Goal: Book appointment/travel/reservation

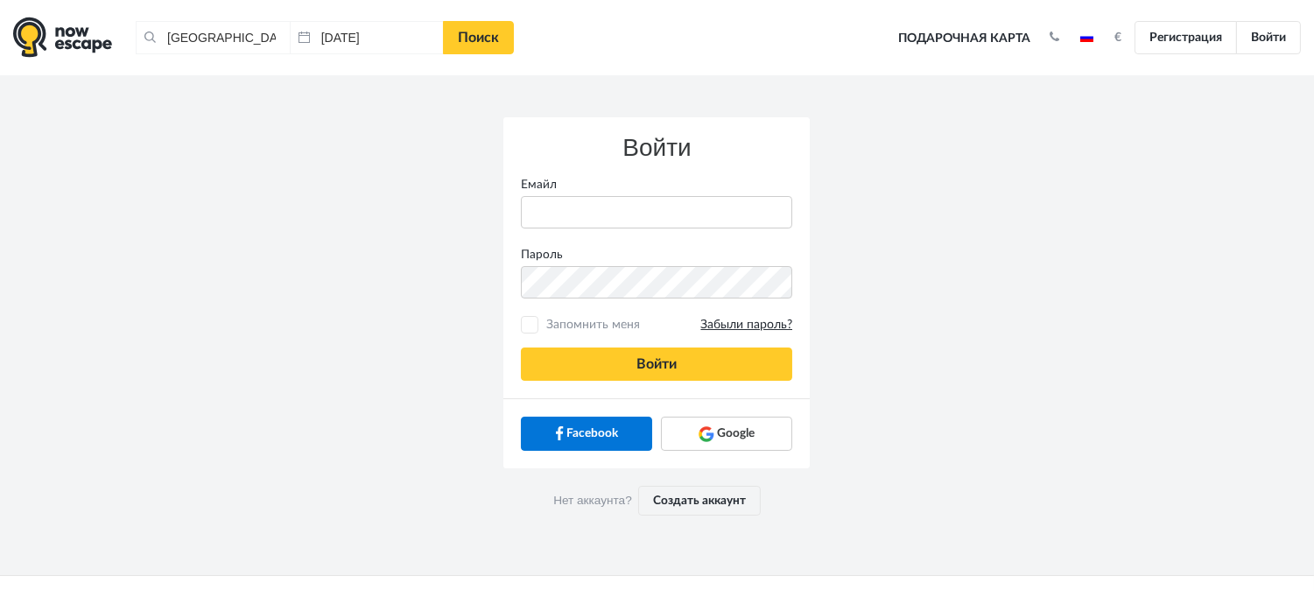
type input "anatoly@imaginaris.ee"
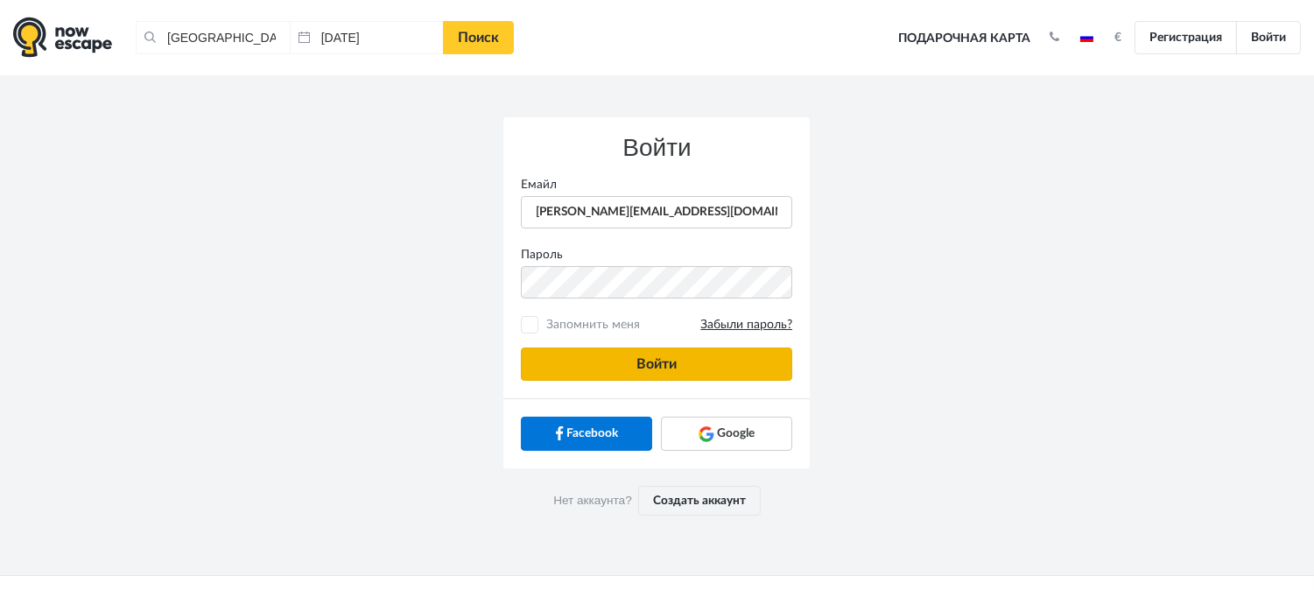
drag, startPoint x: 724, startPoint y: 346, endPoint x: 721, endPoint y: 357, distance: 11.9
click at [721, 357] on div "Войти Емайл anatoly@imaginaris.ee Пароль Запомнить меня Забыли пароль? Войти" at bounding box center [656, 257] width 306 height 281
click at [718, 361] on button "Войти" at bounding box center [656, 364] width 271 height 33
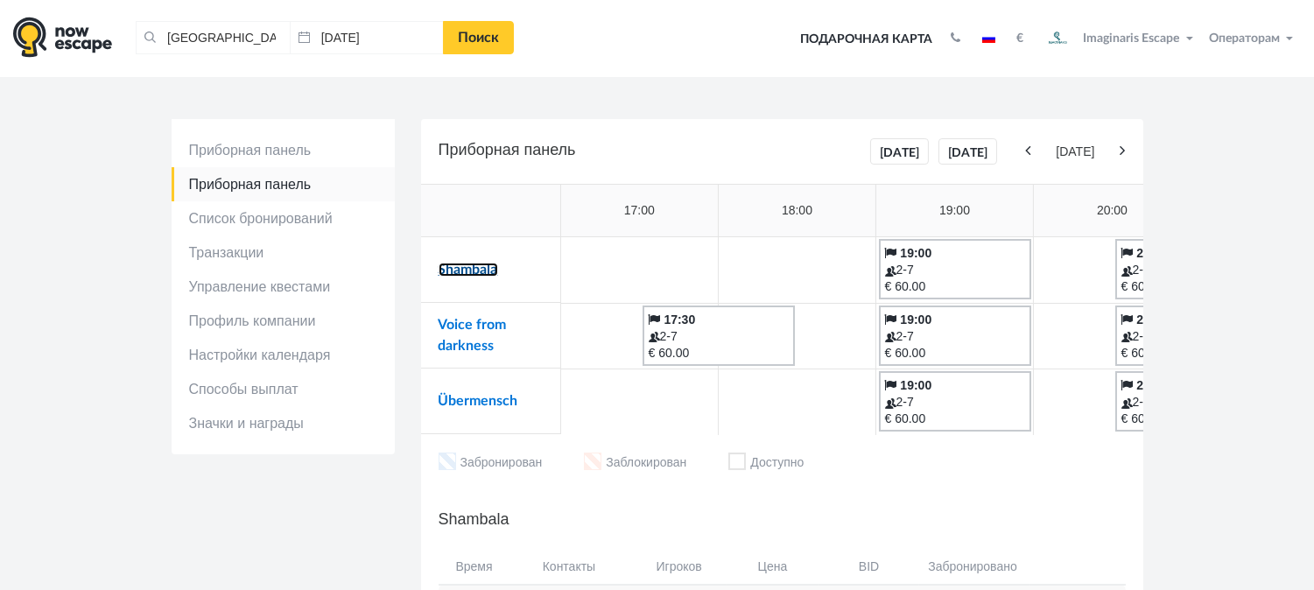
click at [475, 273] on link "Shambala" at bounding box center [469, 270] width 60 height 14
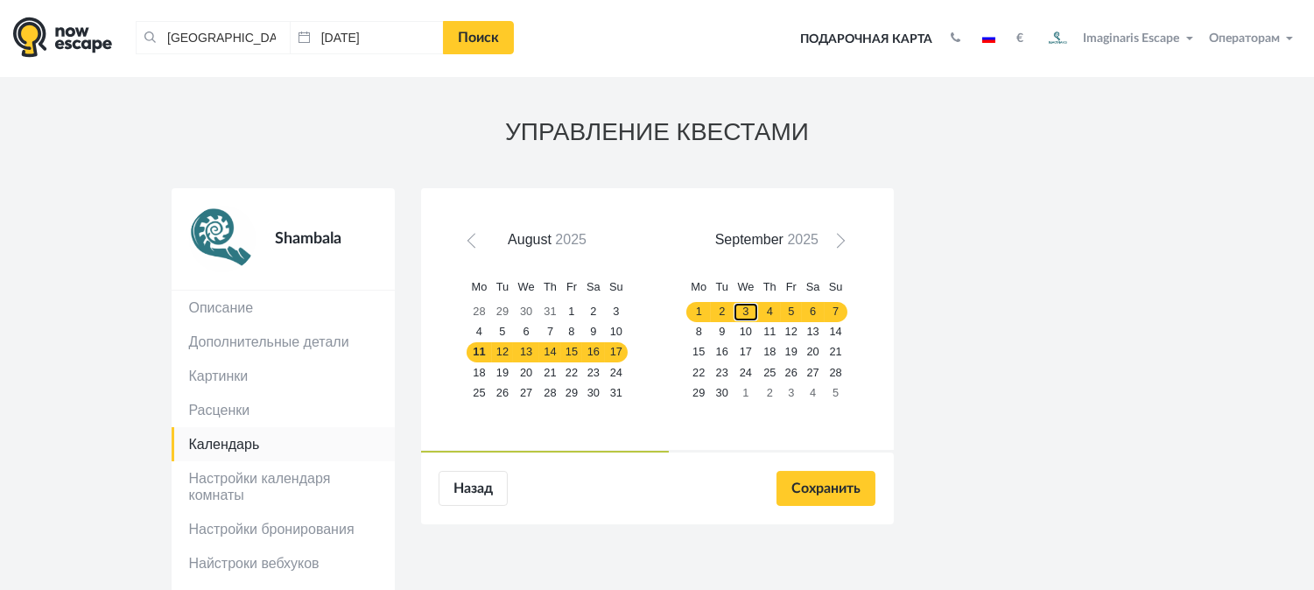
click at [742, 309] on link "3" at bounding box center [746, 312] width 26 height 20
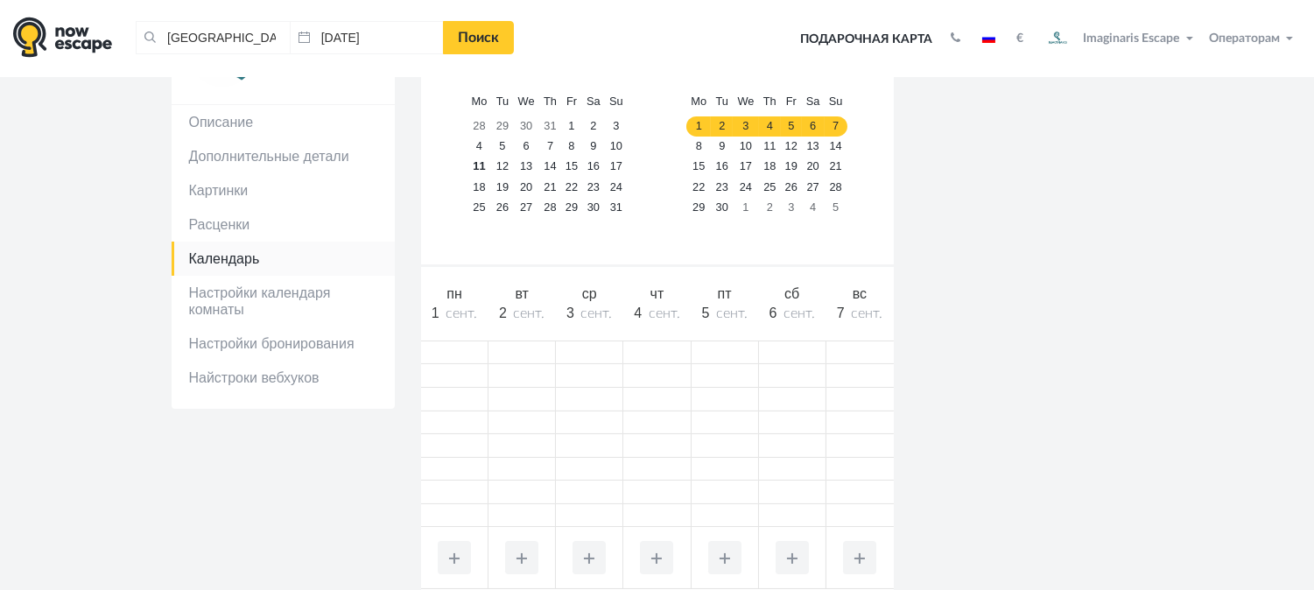
scroll to position [187, 0]
click at [764, 119] on link "4" at bounding box center [770, 125] width 22 height 20
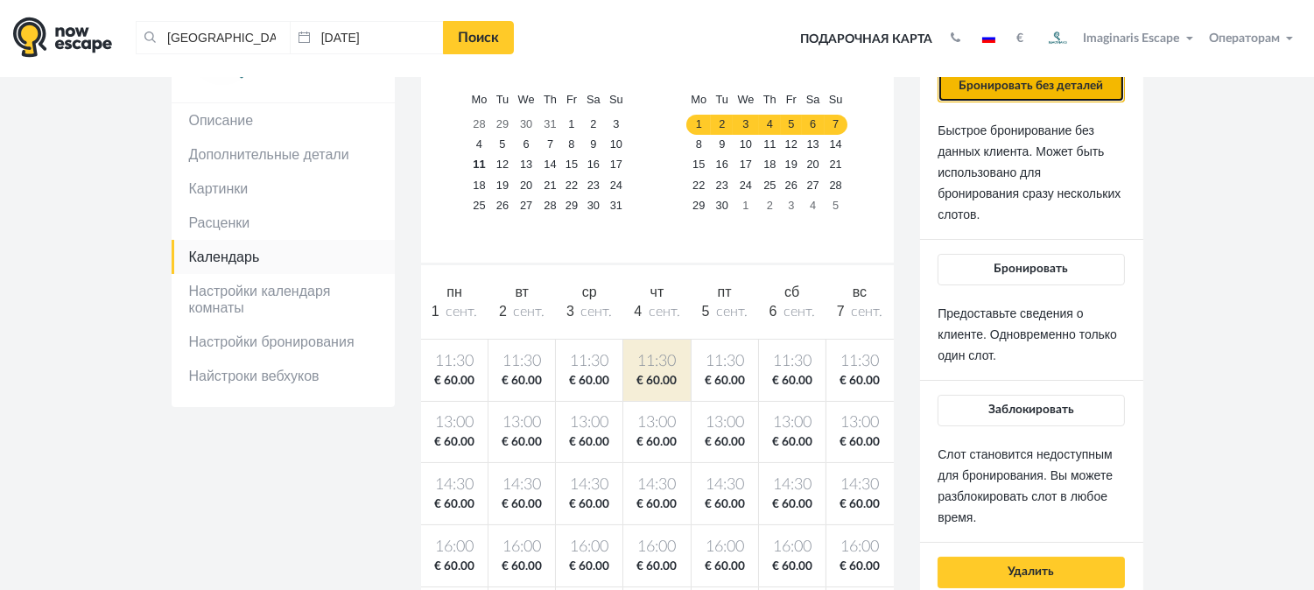
click at [955, 95] on button "Бронировать без деталей" at bounding box center [1031, 87] width 186 height 32
